Goal: Navigation & Orientation: Find specific page/section

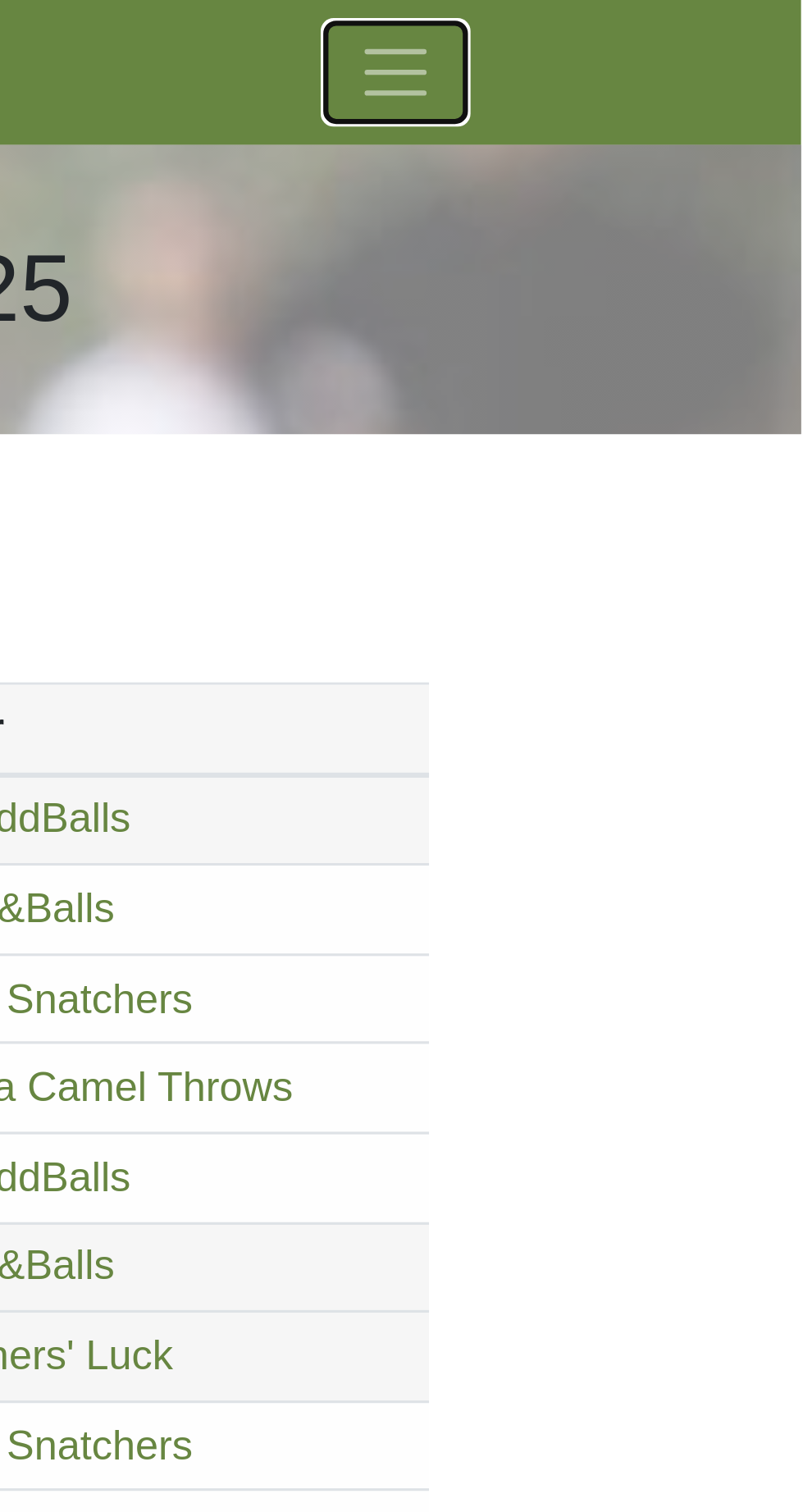
click at [678, 22] on span "Toggle navigation" at bounding box center [673, 23] width 24 height 24
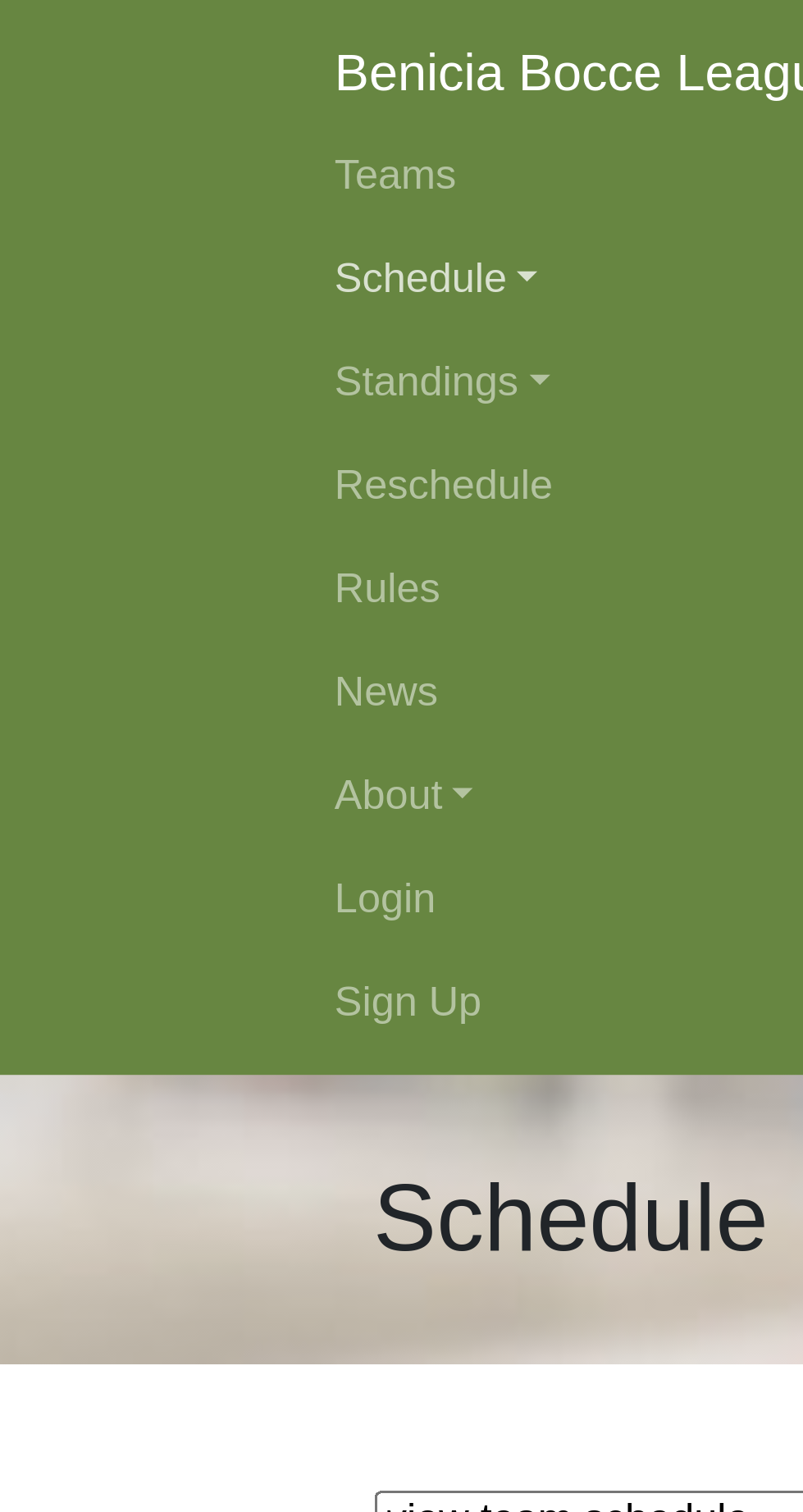
click at [145, 92] on link "Schedule" at bounding box center [402, 88] width 591 height 33
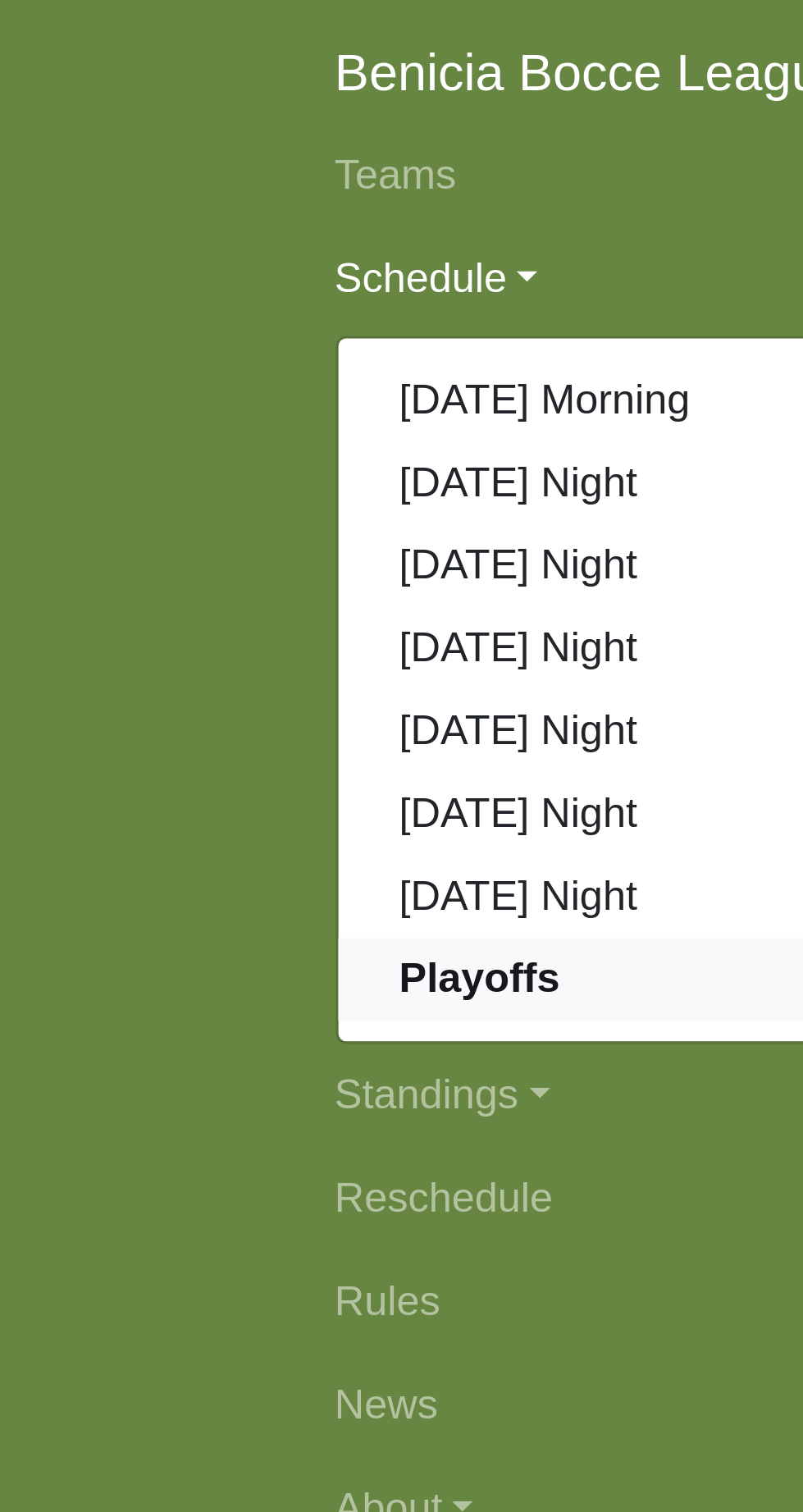
click at [152, 315] on strong "Playoffs" at bounding box center [152, 311] width 51 height 14
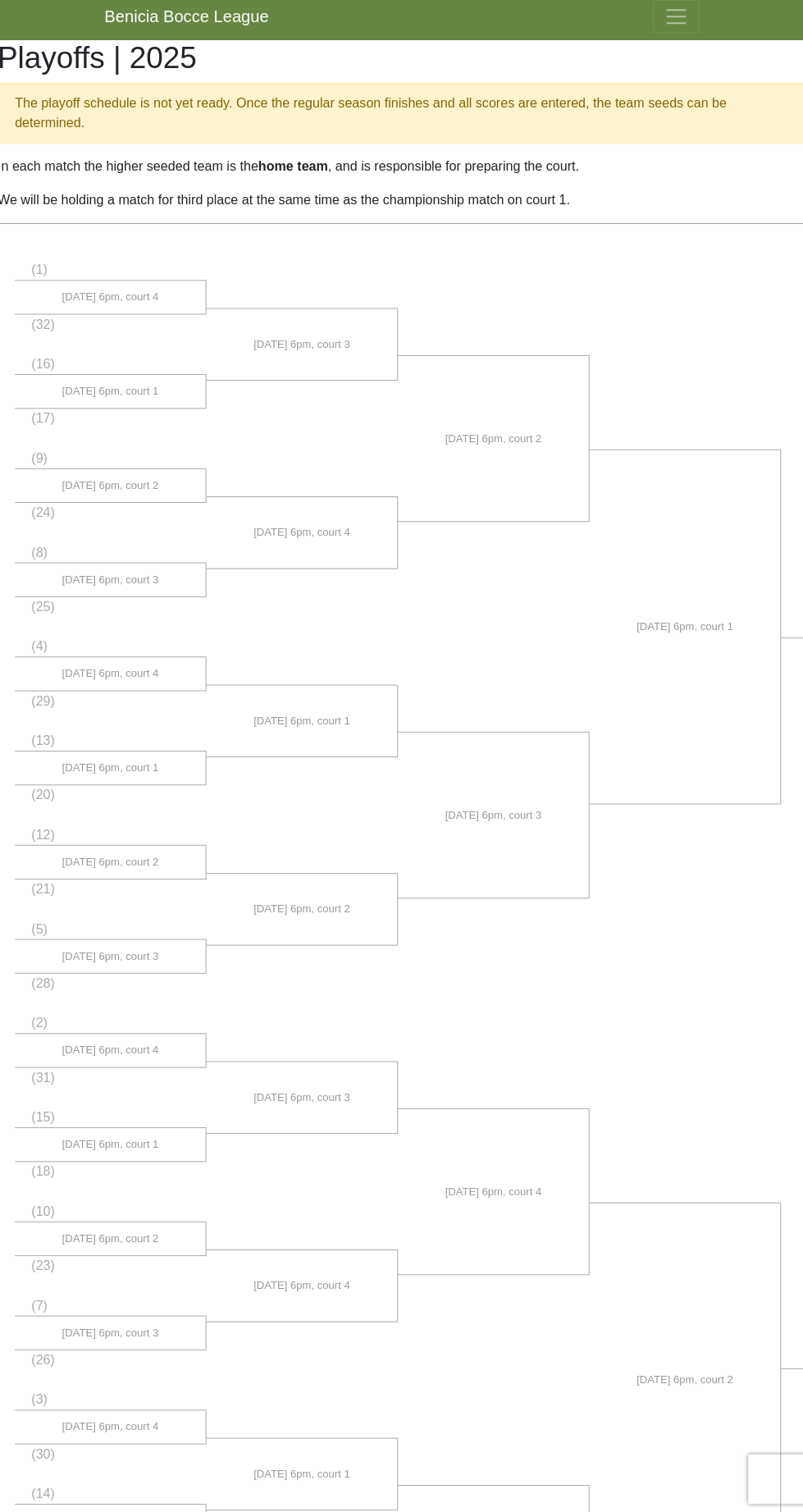
scroll to position [8, 0]
